Goal: Register for event/course

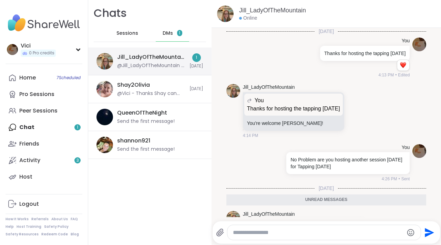
scroll to position [74, 0]
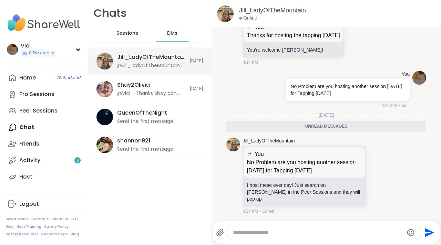
click at [159, 60] on div "Jill_LadyOfTheMountain" at bounding box center [151, 57] width 68 height 8
click at [240, 220] on div at bounding box center [327, 221] width 227 height 4
click at [240, 229] on textarea "Type your message" at bounding box center [318, 232] width 170 height 7
type textarea "**********"
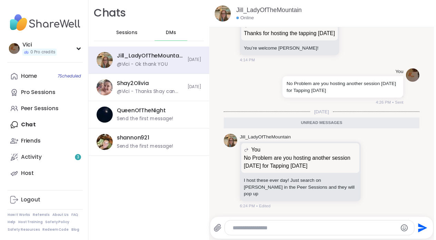
scroll to position [95, 0]
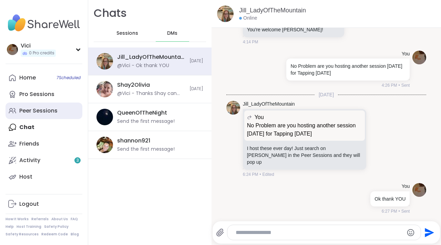
click at [47, 112] on div "Peer Sessions" at bounding box center [38, 111] width 38 height 8
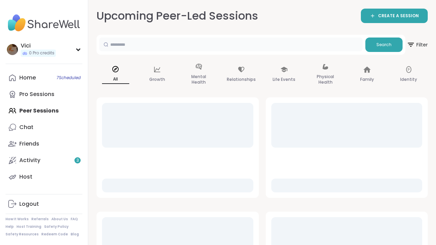
click at [122, 42] on input "text" at bounding box center [230, 45] width 263 height 14
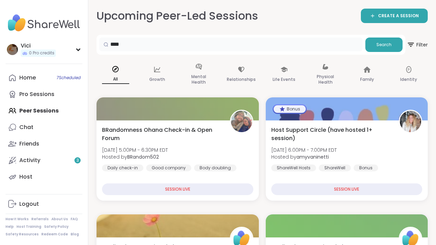
type input "****"
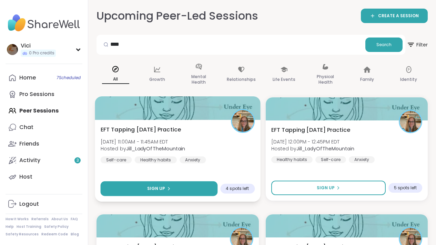
click at [157, 189] on span "Sign Up" at bounding box center [156, 189] width 18 height 6
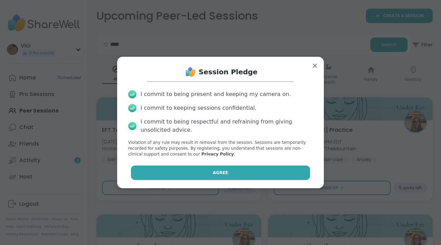
click at [173, 173] on button "Agree" at bounding box center [220, 173] width 179 height 14
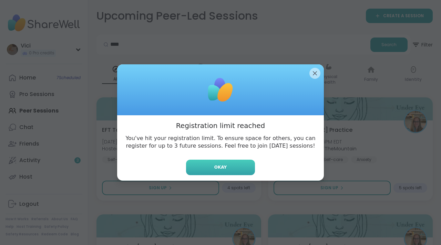
click at [195, 167] on button "Okay" at bounding box center [220, 167] width 69 height 15
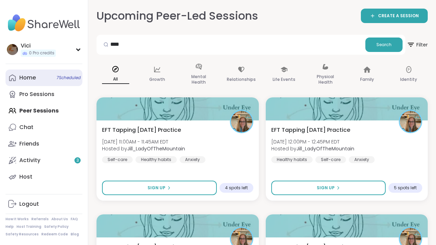
click at [61, 78] on span "7 Scheduled" at bounding box center [68, 78] width 24 height 6
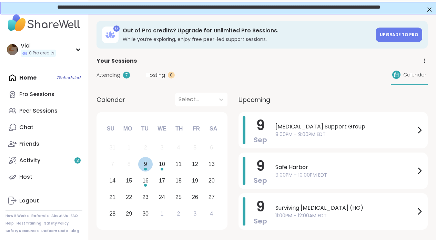
click at [146, 168] on div "Choose Tuesday, September 9th, 2025" at bounding box center [145, 169] width 3 height 3
click at [162, 166] on div "10" at bounding box center [162, 163] width 6 height 9
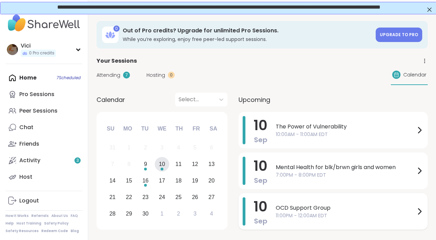
click at [282, 212] on span "11:00PM - 12:00AM EDT" at bounding box center [345, 215] width 139 height 7
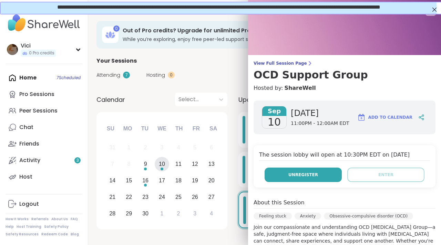
click at [293, 176] on span "Unregister" at bounding box center [303, 175] width 30 height 6
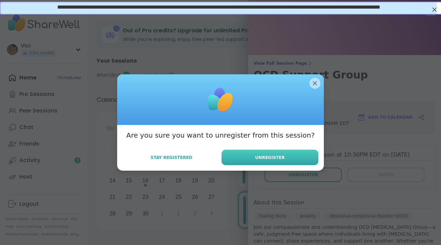
click at [285, 161] on button "Unregister" at bounding box center [269, 157] width 97 height 15
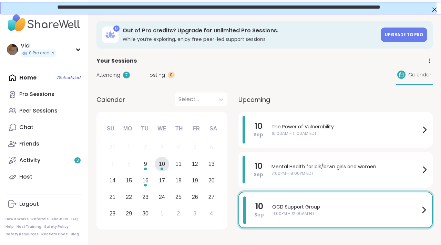
click at [310, 82] on div "Attending 7 Hosting 0 Calendar" at bounding box center [264, 75] width 336 height 20
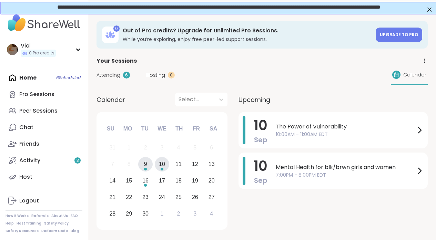
click at [148, 166] on div "9" at bounding box center [145, 164] width 15 height 15
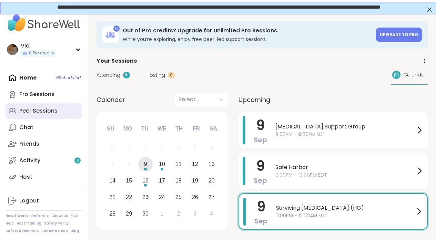
click at [53, 108] on div "Peer Sessions" at bounding box center [38, 111] width 38 height 8
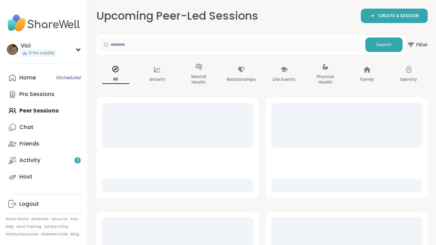
click at [115, 48] on input "text" at bounding box center [230, 45] width 263 height 14
type input "****"
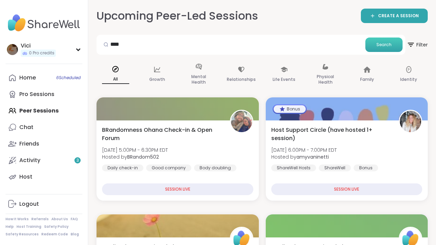
click at [385, 43] on span "Search" at bounding box center [383, 45] width 15 height 6
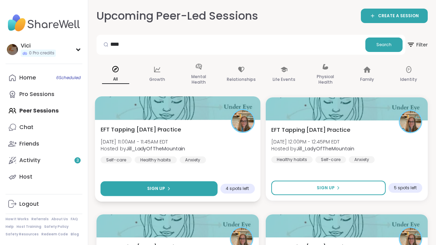
click at [184, 188] on button "Sign Up" at bounding box center [159, 188] width 117 height 15
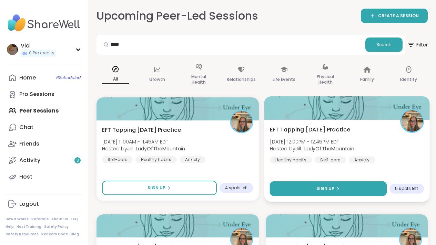
click at [301, 182] on button "Sign Up" at bounding box center [327, 188] width 117 height 15
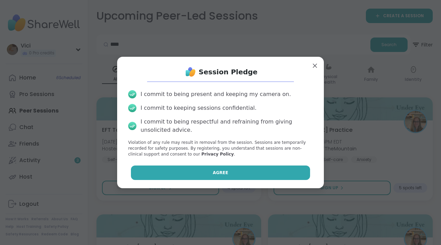
click at [266, 170] on button "Agree" at bounding box center [220, 173] width 179 height 14
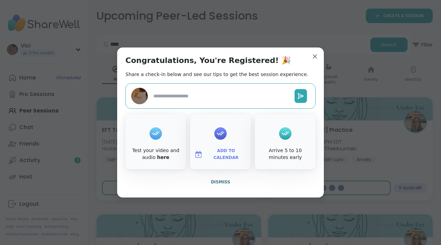
click at [230, 156] on span "Add to Calendar" at bounding box center [225, 154] width 41 height 13
type textarea "*"
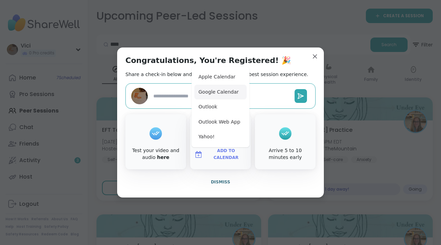
click at [218, 95] on button "Google Calendar" at bounding box center [220, 92] width 52 height 15
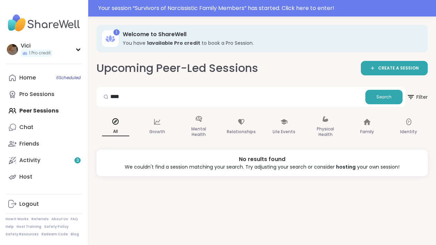
type input "****"
click at [380, 106] on div "**** Search" at bounding box center [250, 97] width 309 height 20
click at [380, 99] on span "Search" at bounding box center [383, 97] width 15 height 6
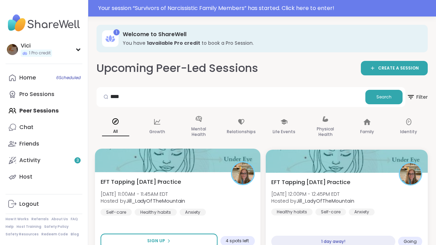
click at [226, 159] on div at bounding box center [177, 160] width 165 height 23
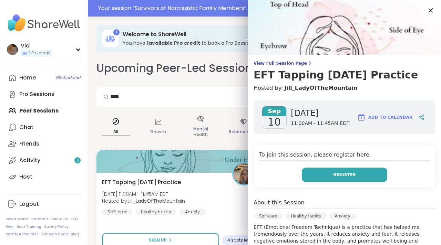
click at [312, 175] on button "Register" at bounding box center [344, 175] width 85 height 14
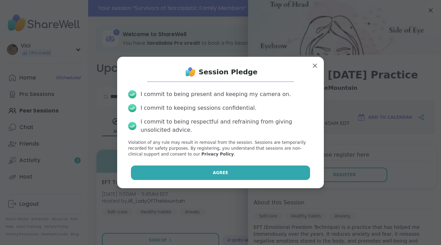
click at [274, 171] on button "Agree" at bounding box center [220, 173] width 179 height 14
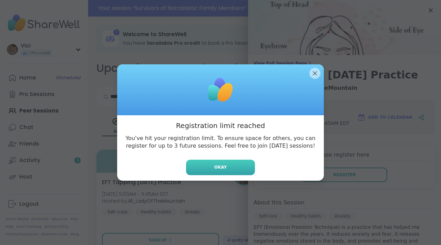
click at [244, 172] on button "Okay" at bounding box center [220, 167] width 69 height 15
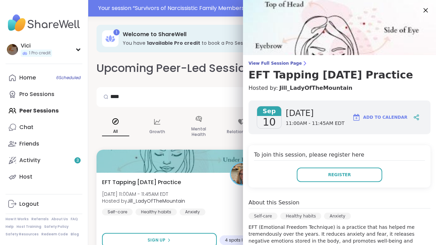
click at [423, 10] on icon at bounding box center [425, 10] width 4 height 4
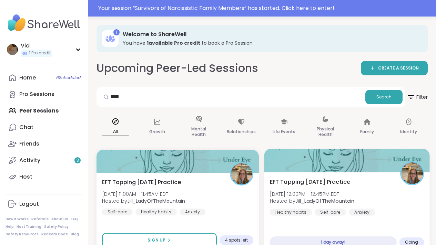
click at [342, 174] on div "EFT Tapping Thursday Practice Thu, Sep 11 | 12:00PM - 12:45PM EDT Hosted by Jil…" at bounding box center [346, 213] width 165 height 82
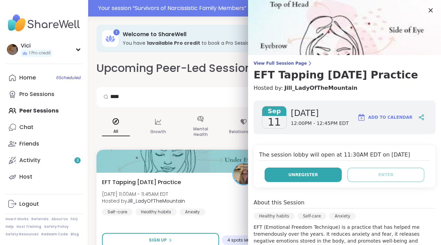
click at [311, 176] on button "Unregister" at bounding box center [302, 175] width 77 height 14
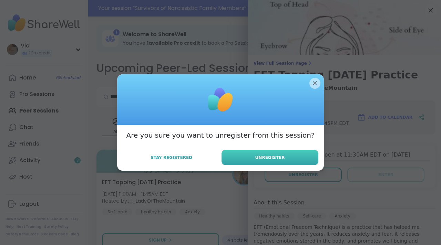
click at [282, 161] on button "Unregister" at bounding box center [269, 157] width 97 height 15
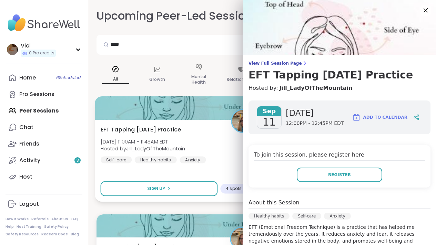
click at [171, 136] on div "EFT Tapping Wednesday Practice Wed, Sep 10 | 11:00AM - 11:45AM EDT Hosted by Ji…" at bounding box center [178, 144] width 154 height 38
click at [177, 117] on div at bounding box center [177, 107] width 165 height 23
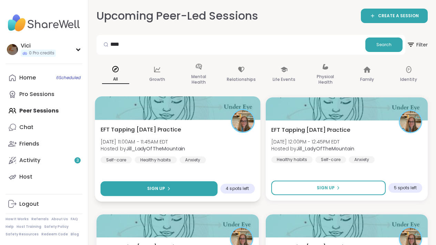
click at [168, 193] on button "Sign Up" at bounding box center [159, 188] width 117 height 15
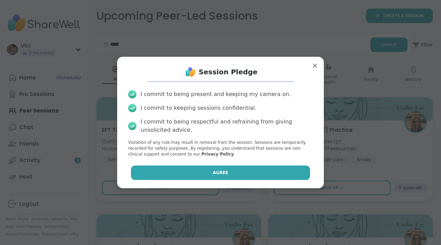
click at [198, 172] on button "Agree" at bounding box center [220, 173] width 179 height 14
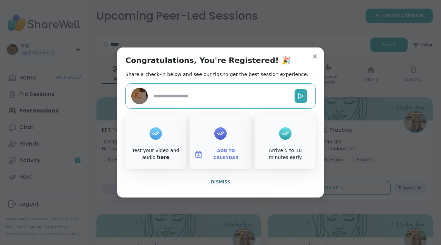
click at [223, 150] on button "Add to Calendar" at bounding box center [220, 154] width 58 height 14
type textarea "*"
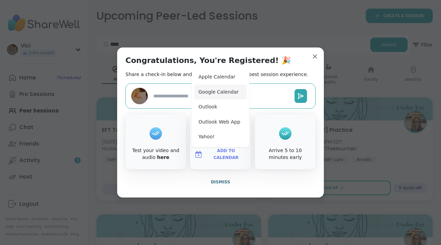
click at [209, 93] on button "Google Calendar" at bounding box center [220, 92] width 52 height 15
click at [223, 178] on button "Dismiss" at bounding box center [220, 182] width 190 height 14
